Goal: Find specific page/section: Find specific page/section

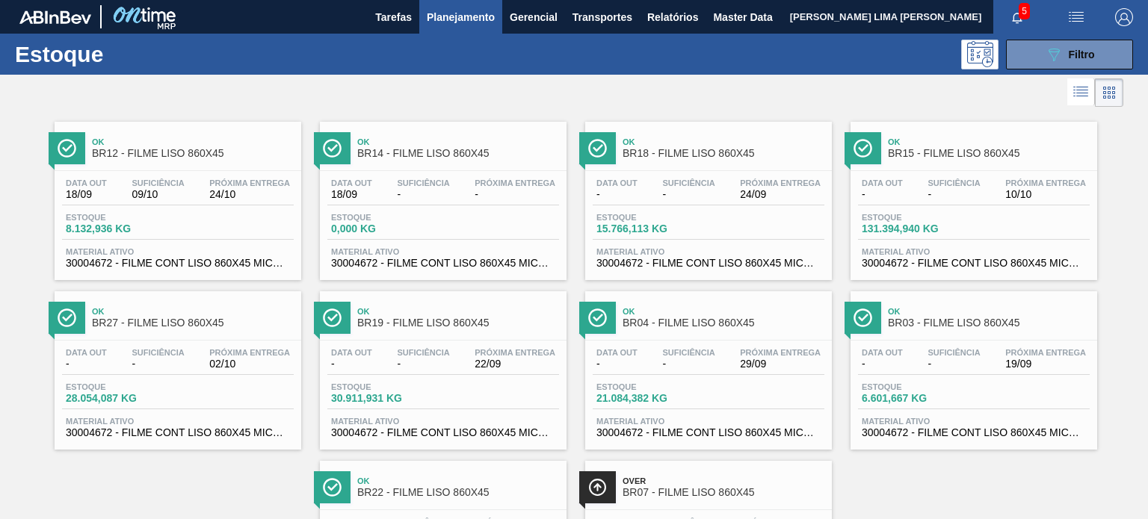
click at [1022, 57] on button "089F7B8B-B2A5-4AFE-B5C0-19BA573D28AC Filtro" at bounding box center [1069, 55] width 127 height 30
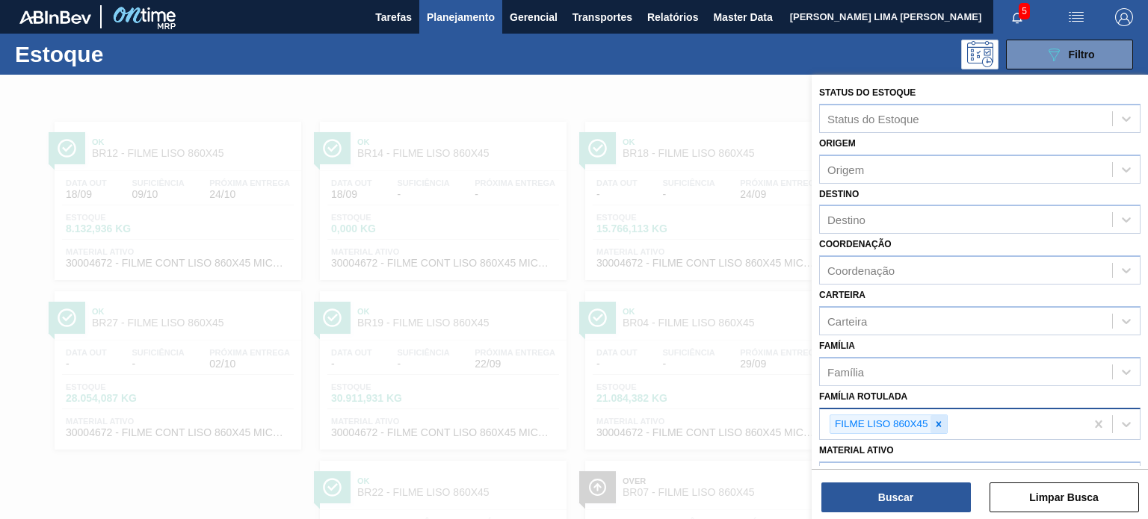
click at [942, 416] on div at bounding box center [938, 424] width 16 height 19
paste Rotulada "FILME SK 269ML"
type Rotulada "FILME SK 269ML"
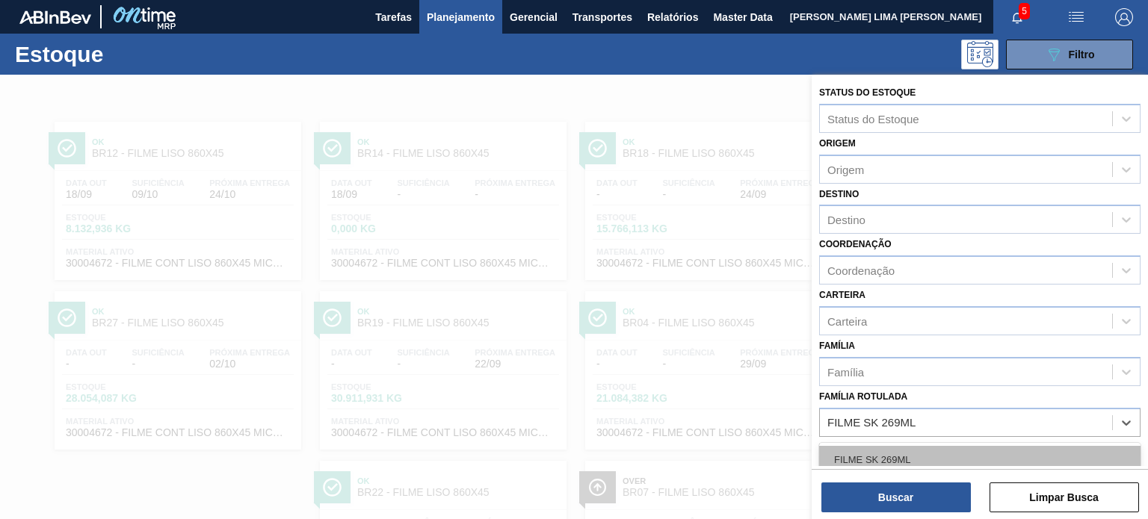
scroll to position [126, 0]
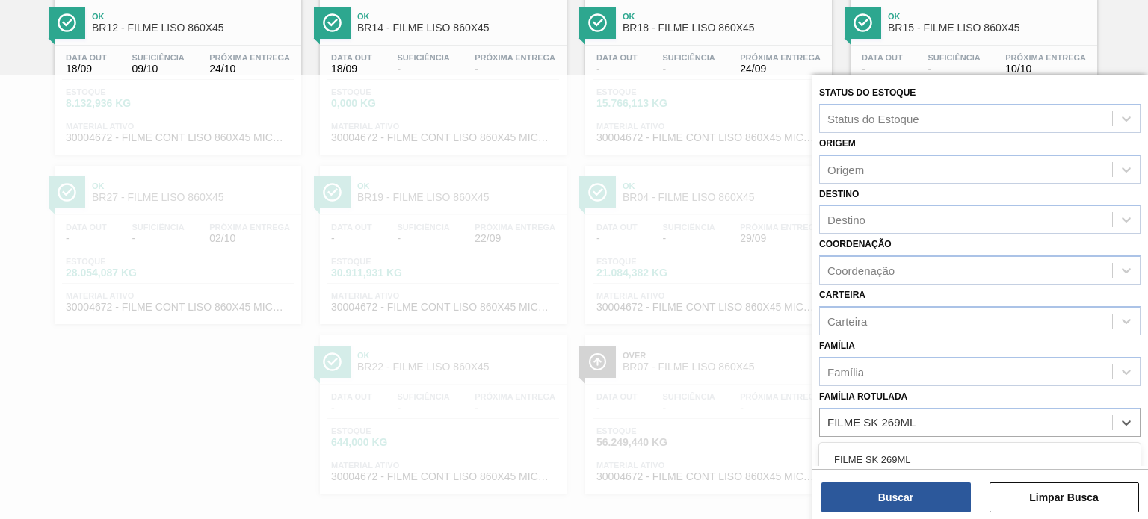
click at [921, 451] on div "FILME SK 269ML" at bounding box center [979, 460] width 321 height 28
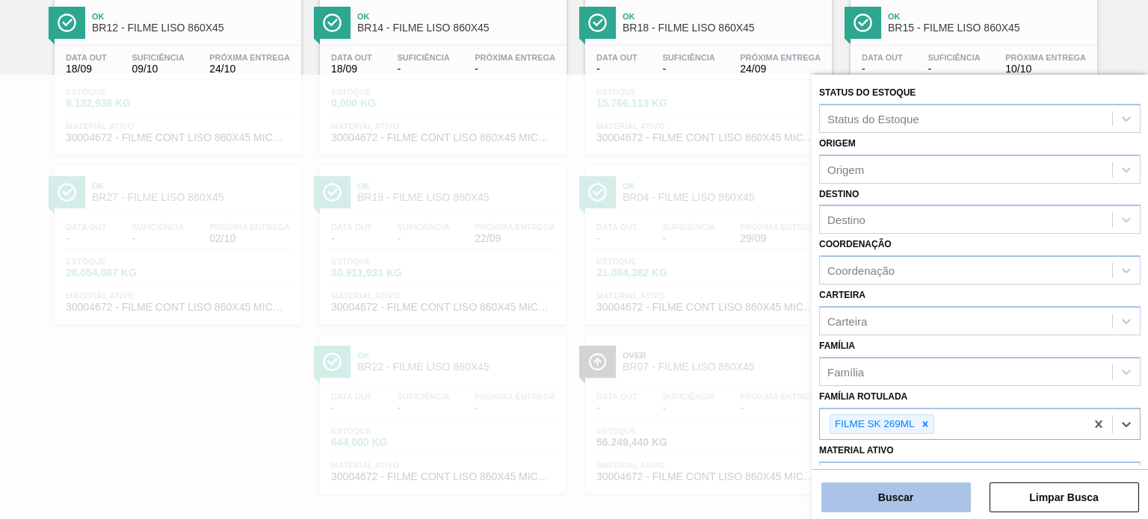
click at [918, 488] on button "Buscar" at bounding box center [895, 498] width 149 height 30
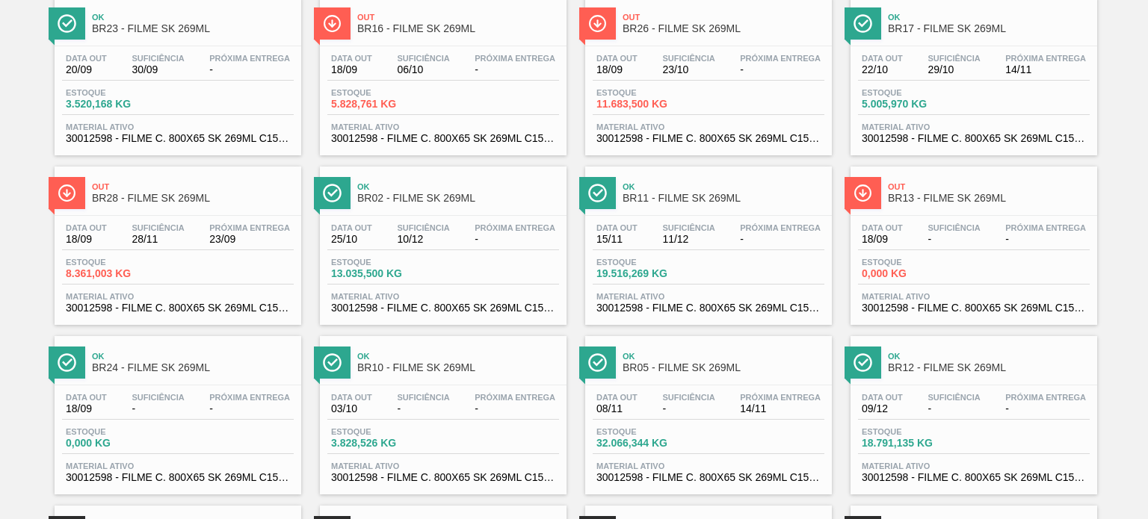
scroll to position [0, 0]
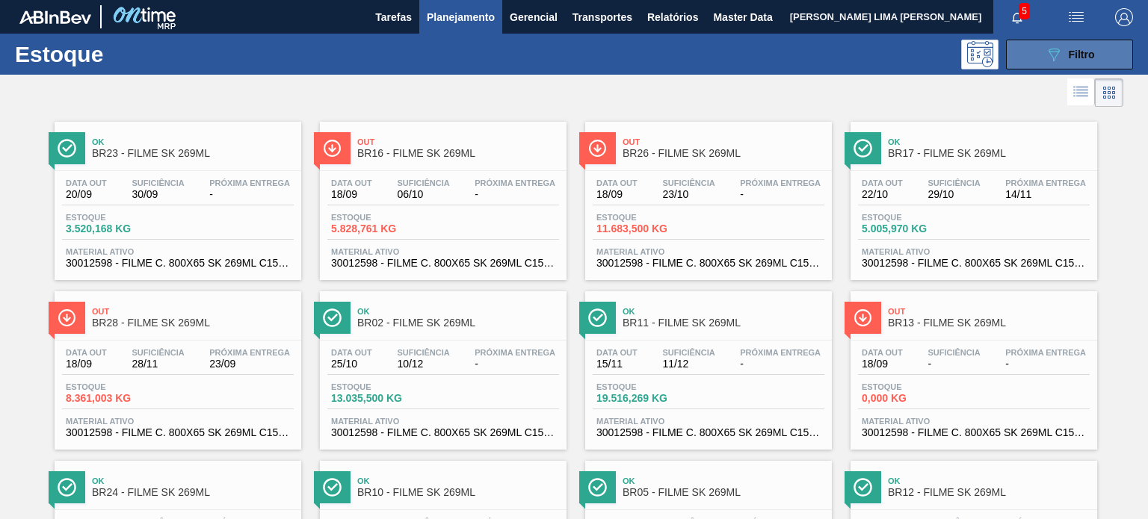
click at [1041, 59] on button "089F7B8B-B2A5-4AFE-B5C0-19BA573D28AC Filtro" at bounding box center [1069, 55] width 127 height 30
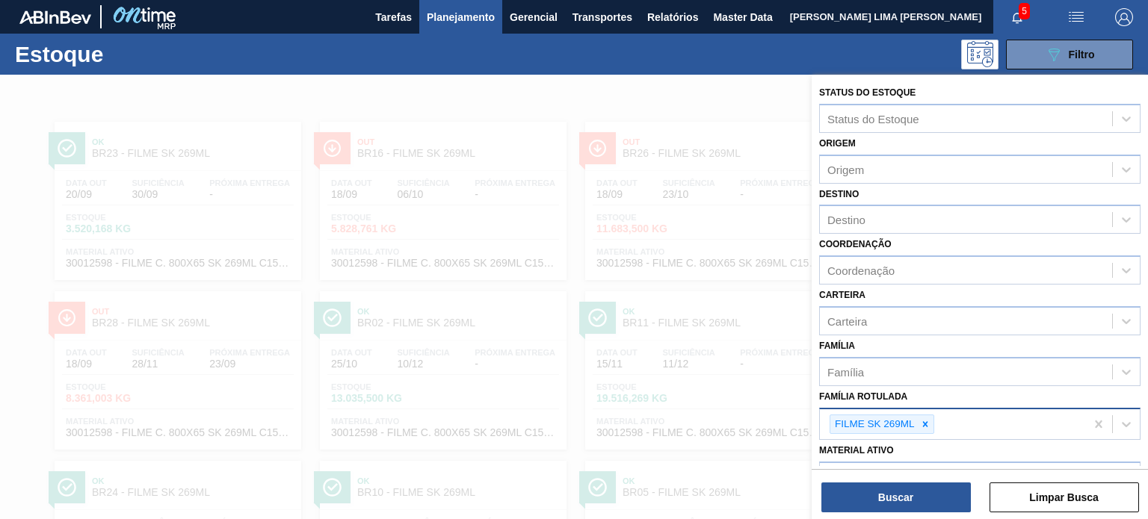
click at [929, 415] on div at bounding box center [925, 424] width 16 height 19
paste Rotulada "FILME LISO 390MM"
type Rotulada "FILME LISO 390MM"
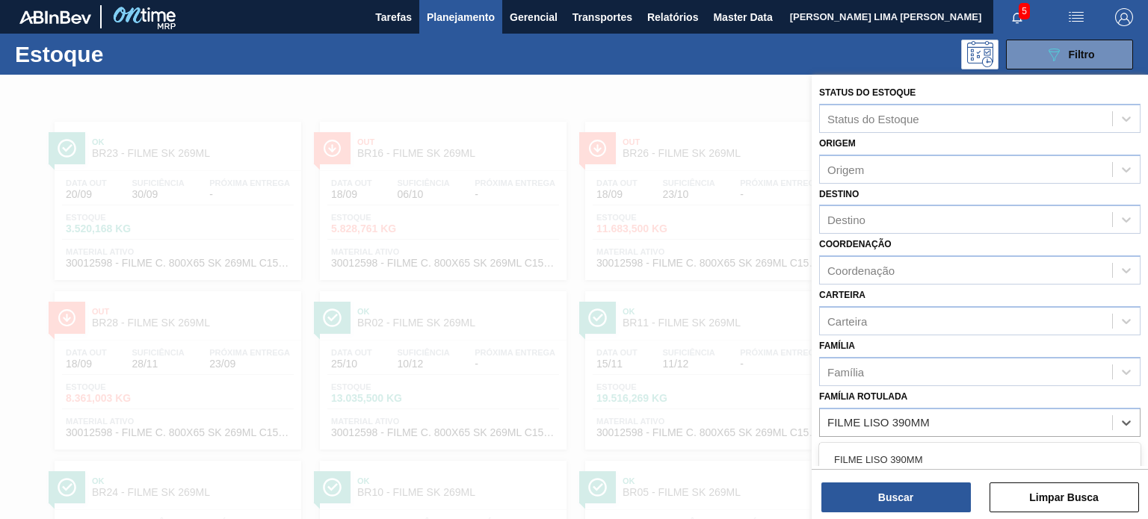
click at [916, 443] on div "FILME LISO 390MM" at bounding box center [979, 460] width 321 height 34
click at [915, 446] on div "FILME LISO 390MM" at bounding box center [979, 460] width 321 height 28
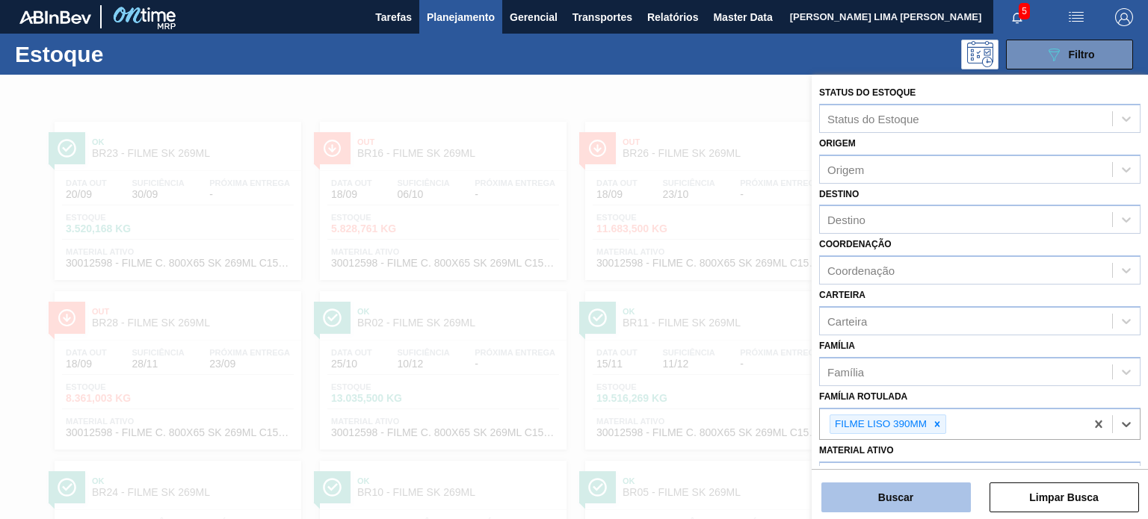
click at [909, 498] on button "Buscar" at bounding box center [895, 498] width 149 height 30
